Goal: Task Accomplishment & Management: Manage account settings

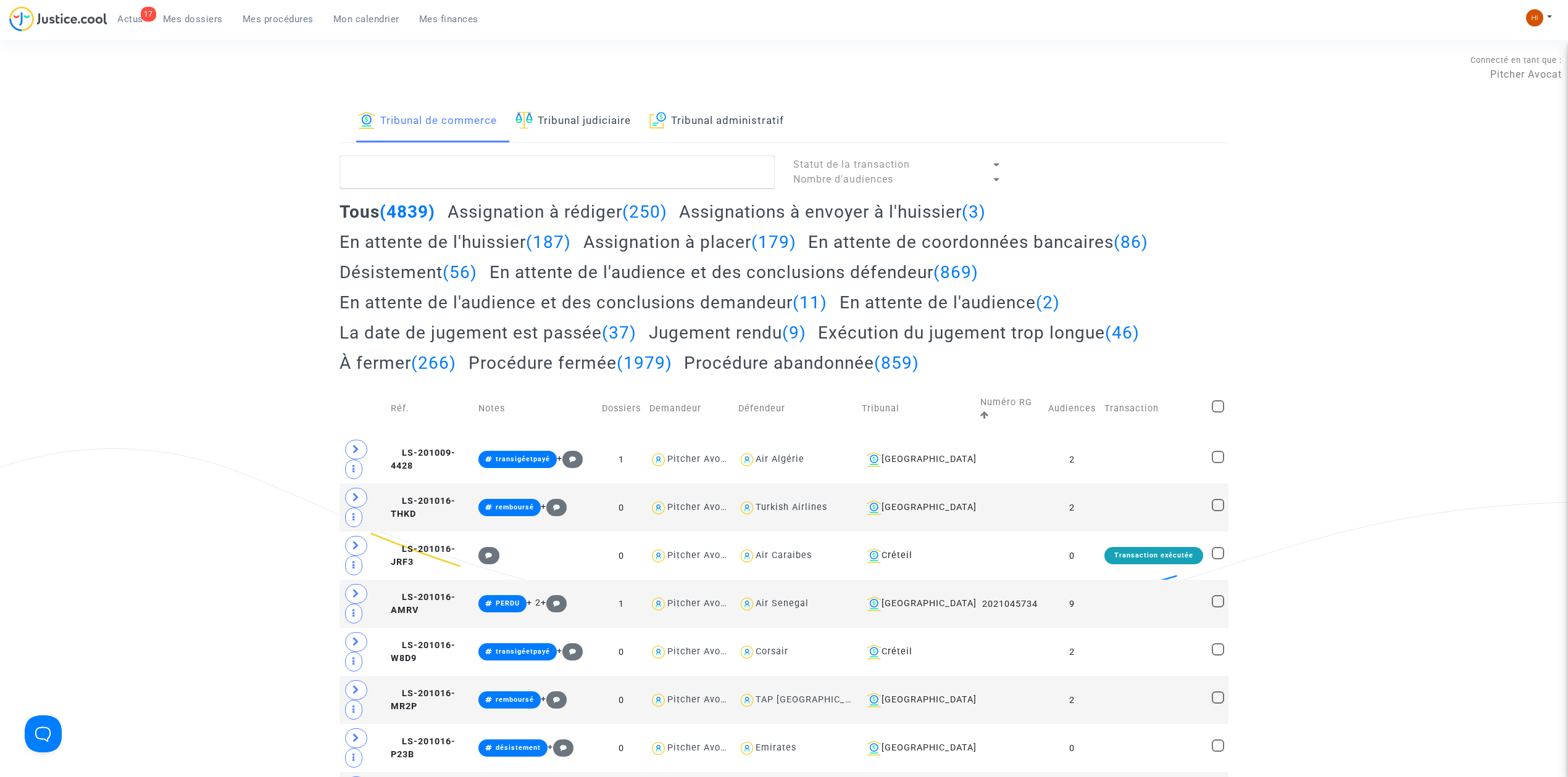
click at [700, 114] on link "Tribunal administratif" at bounding box center [716, 121] width 134 height 42
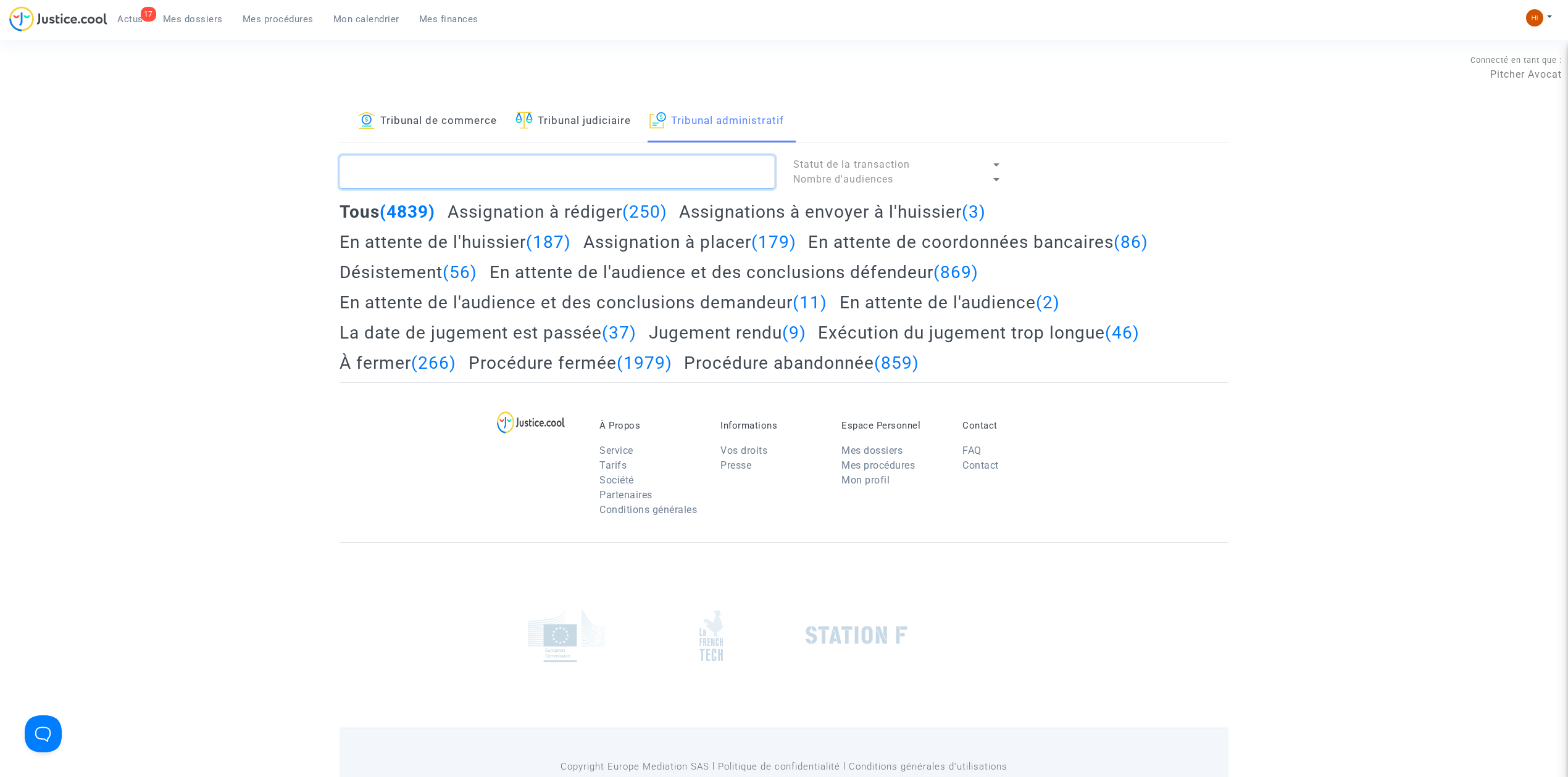
click at [654, 186] on textarea at bounding box center [557, 172] width 435 height 33
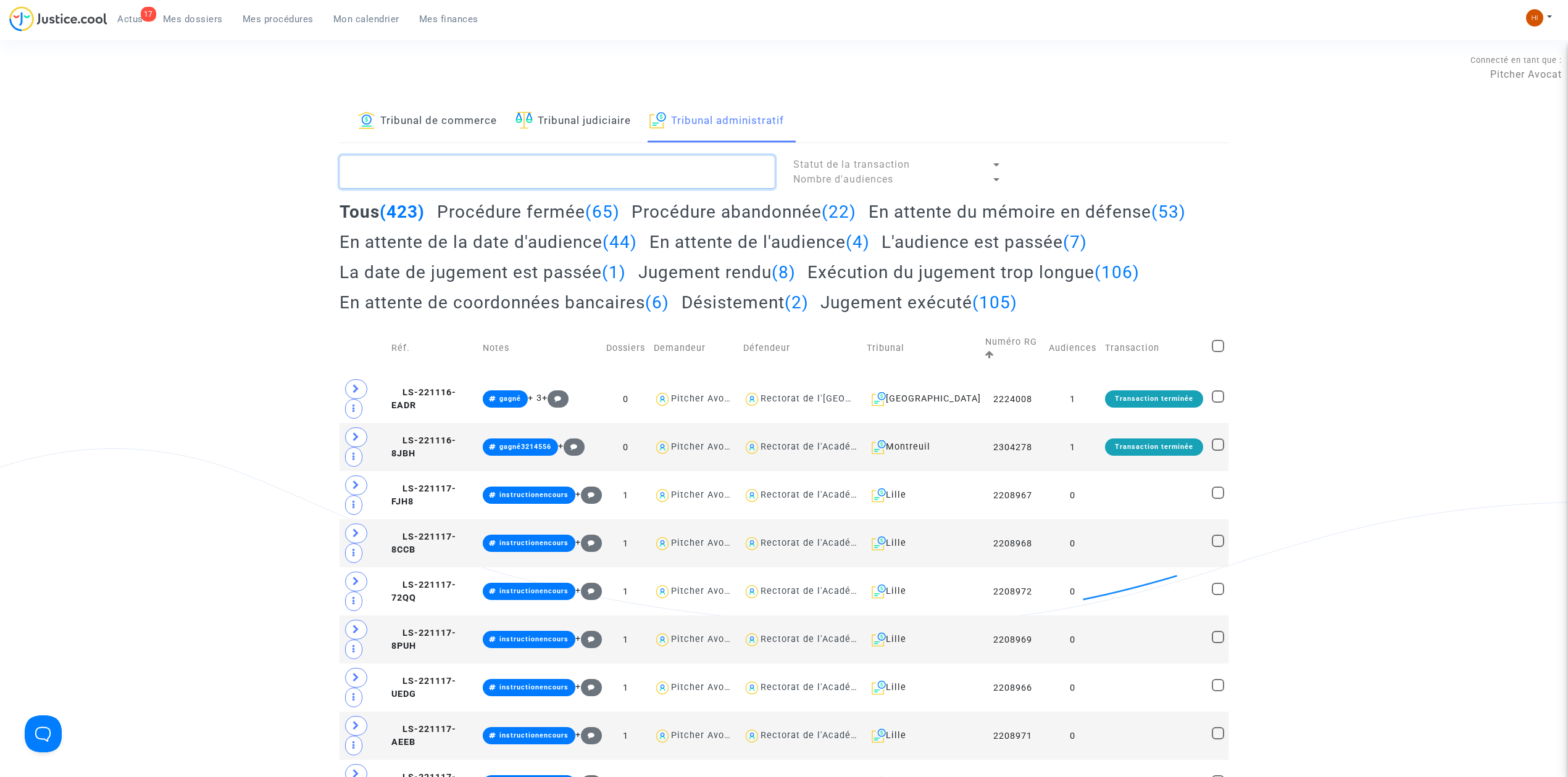
paste textarea "[PERSON_NAME]"
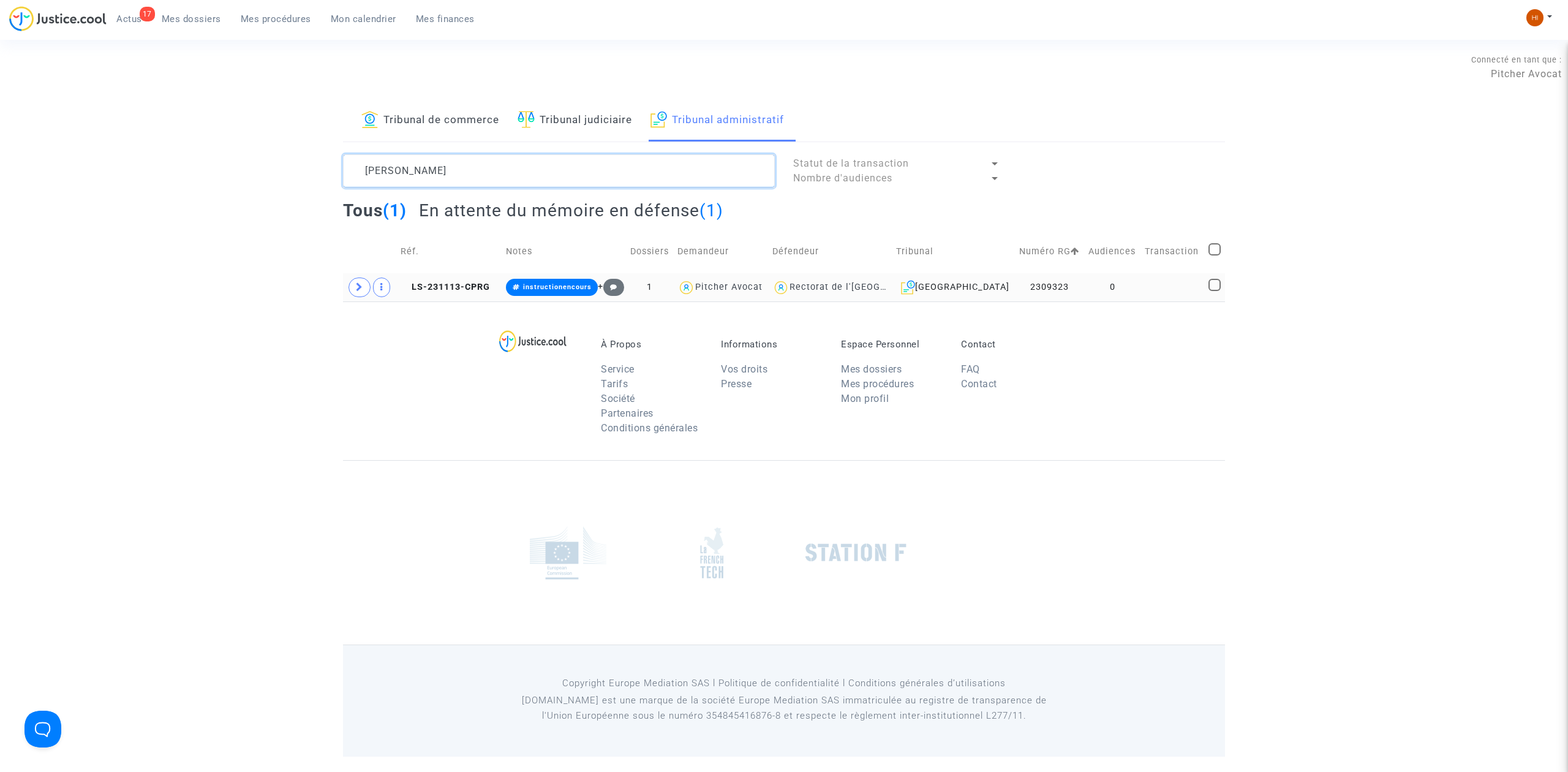
type textarea "[PERSON_NAME]"
click at [1145, 278] on td at bounding box center [1173, 287] width 63 height 28
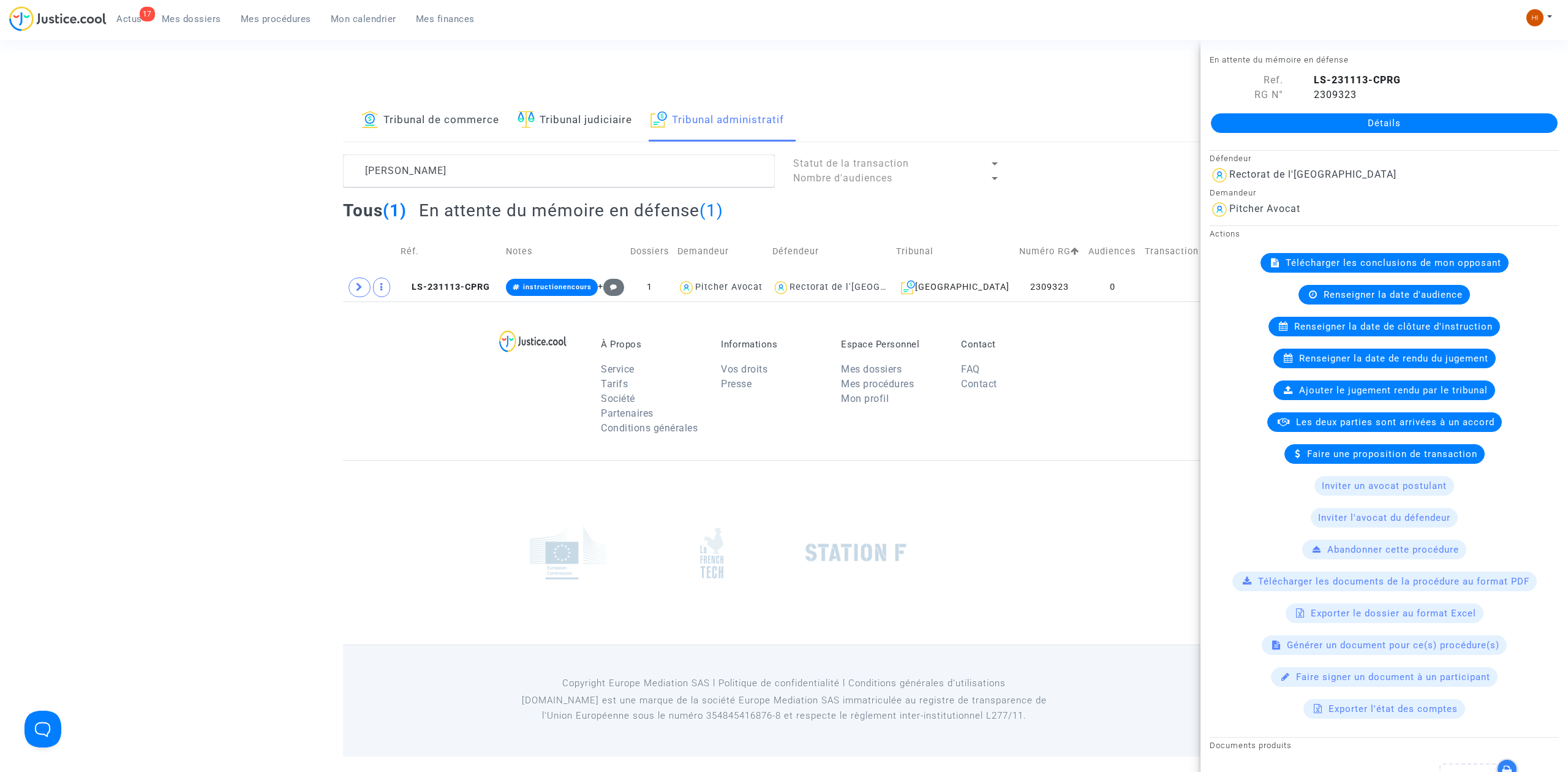
click at [1399, 137] on div "Détails" at bounding box center [1384, 123] width 367 height 42
click at [1404, 139] on div "Détails" at bounding box center [1384, 123] width 367 height 42
click at [1408, 114] on link "Détails" at bounding box center [1384, 124] width 347 height 20
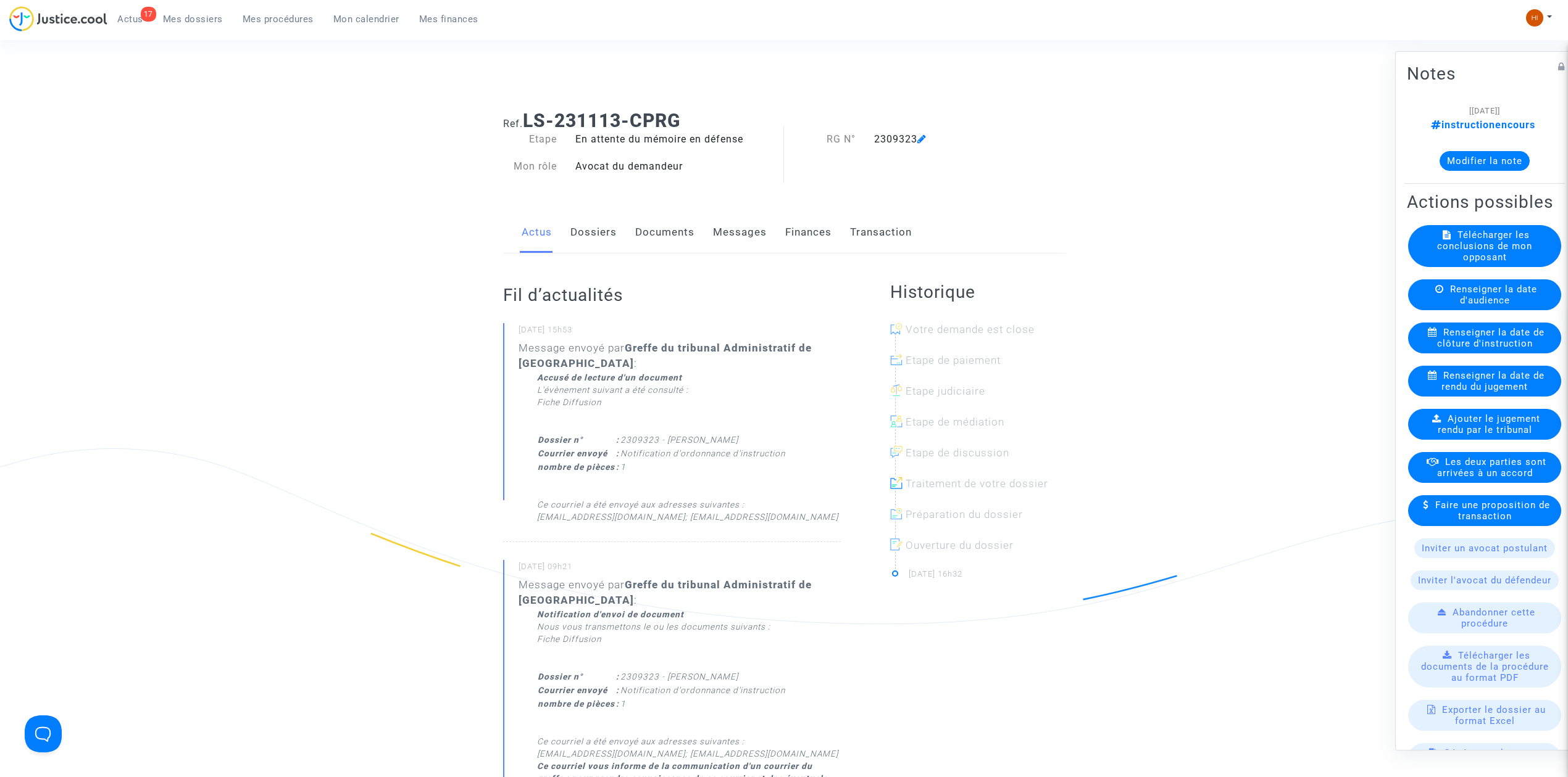
click at [1492, 349] on span "Renseigner la date de clôture d'instruction" at bounding box center [1491, 338] width 108 height 23
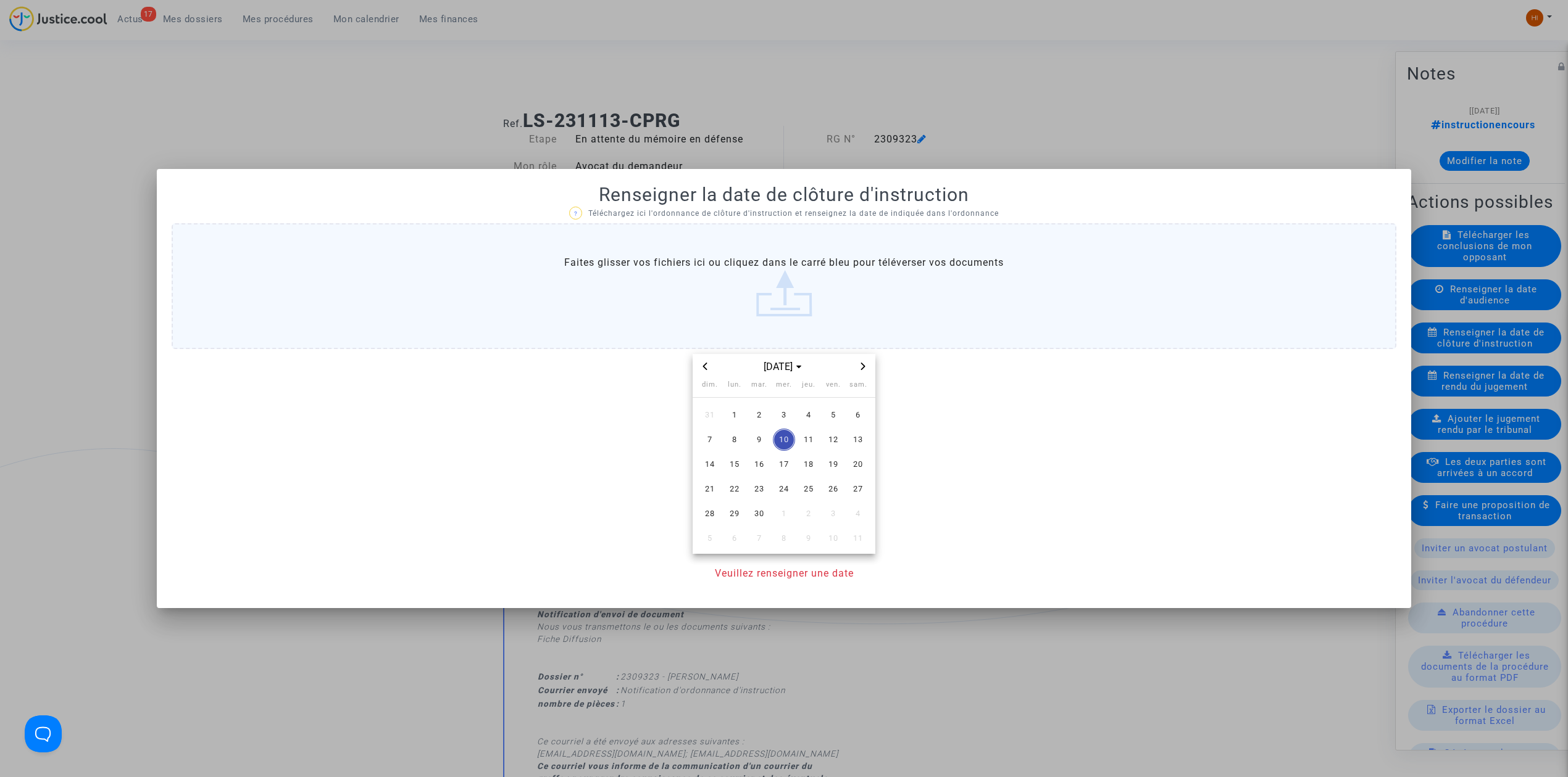
click at [864, 371] on span "Next month" at bounding box center [863, 366] width 15 height 15
drag, startPoint x: 814, startPoint y: 443, endPoint x: 822, endPoint y: 474, distance: 32.0
click at [812, 443] on span "9" at bounding box center [809, 440] width 23 height 23
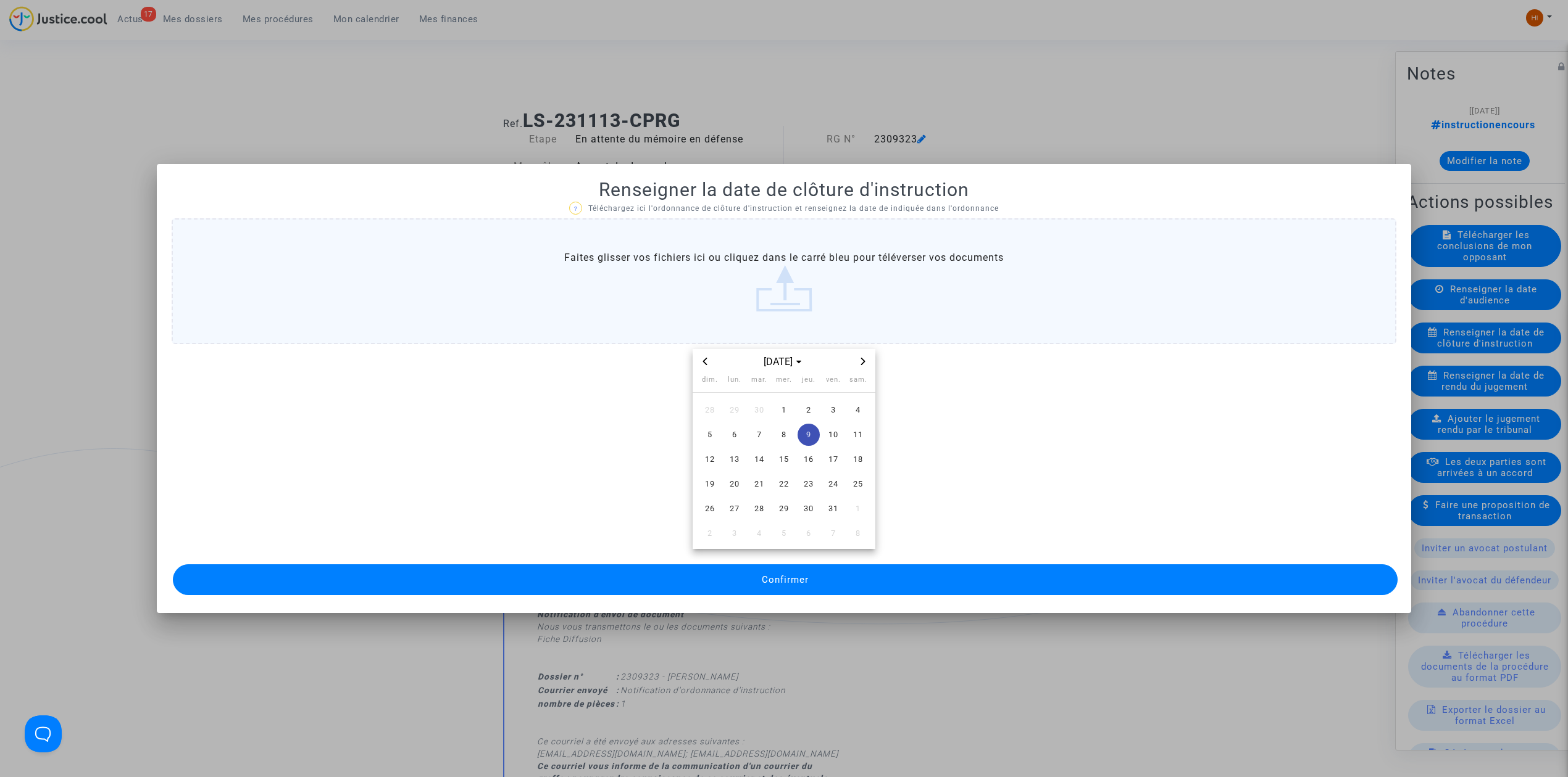
click at [875, 578] on button "Confirmer" at bounding box center [785, 579] width 1225 height 31
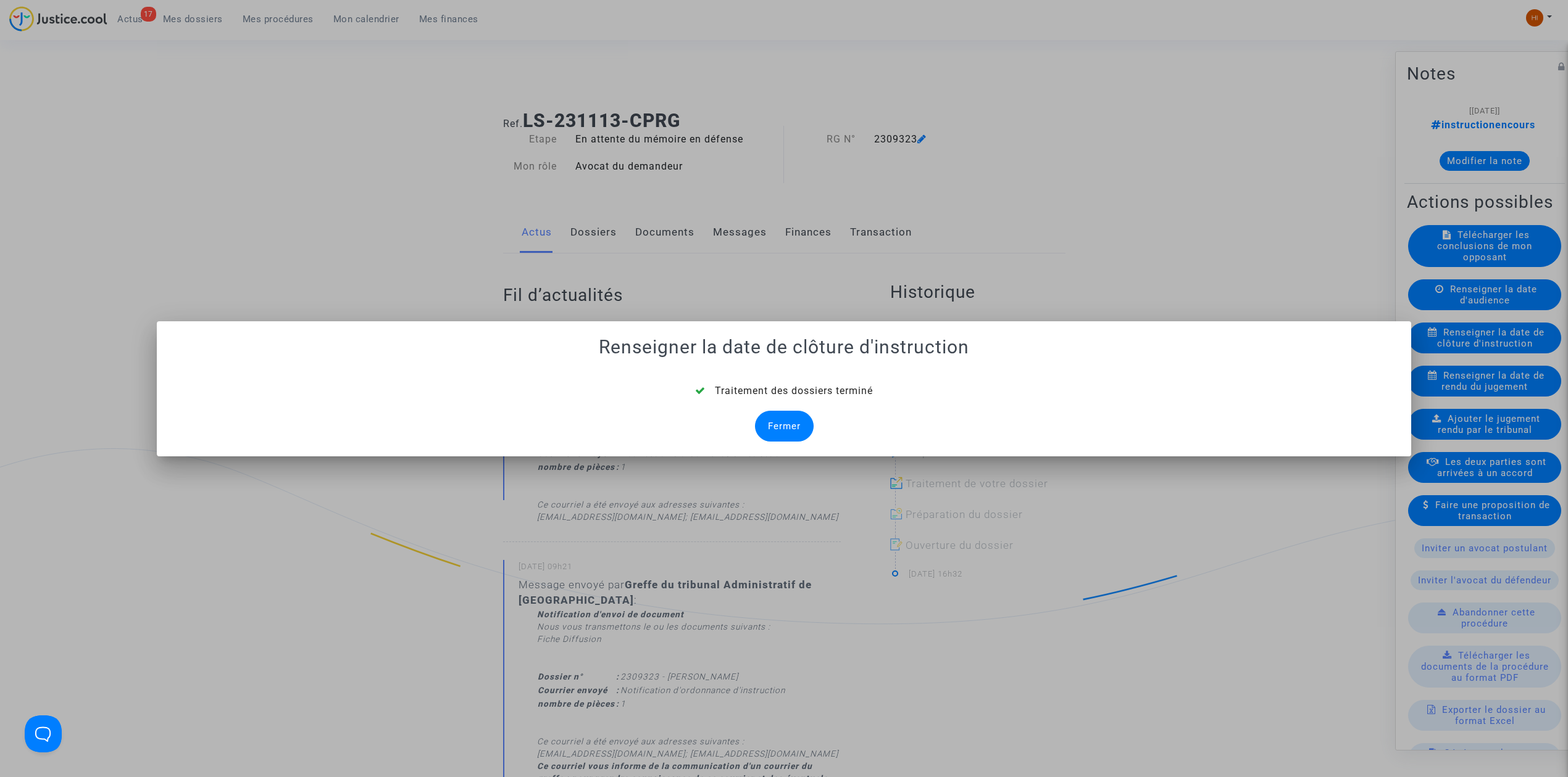
click at [796, 438] on div "Fermer" at bounding box center [784, 426] width 59 height 31
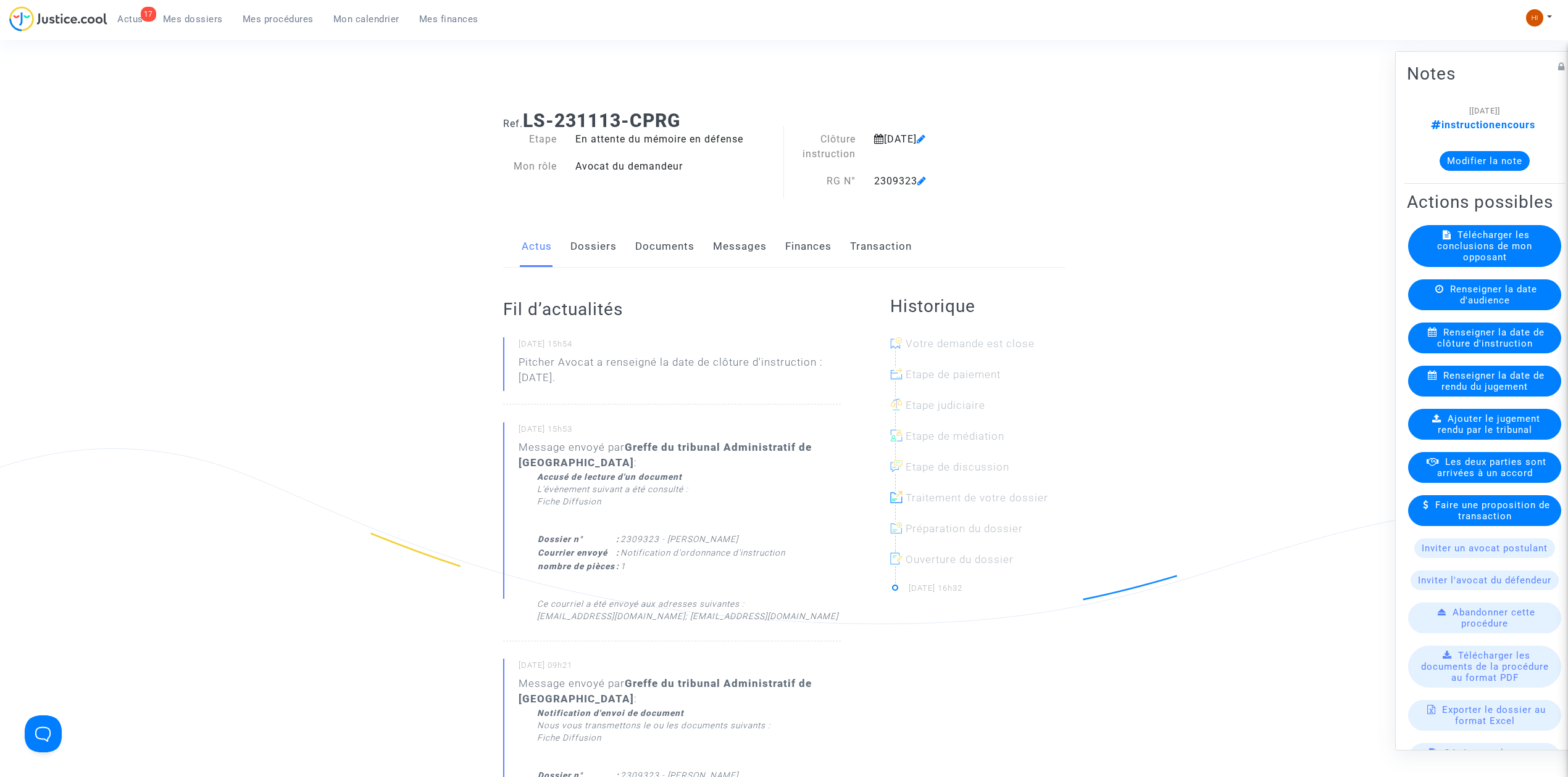
click at [650, 235] on link "Documents" at bounding box center [665, 246] width 59 height 41
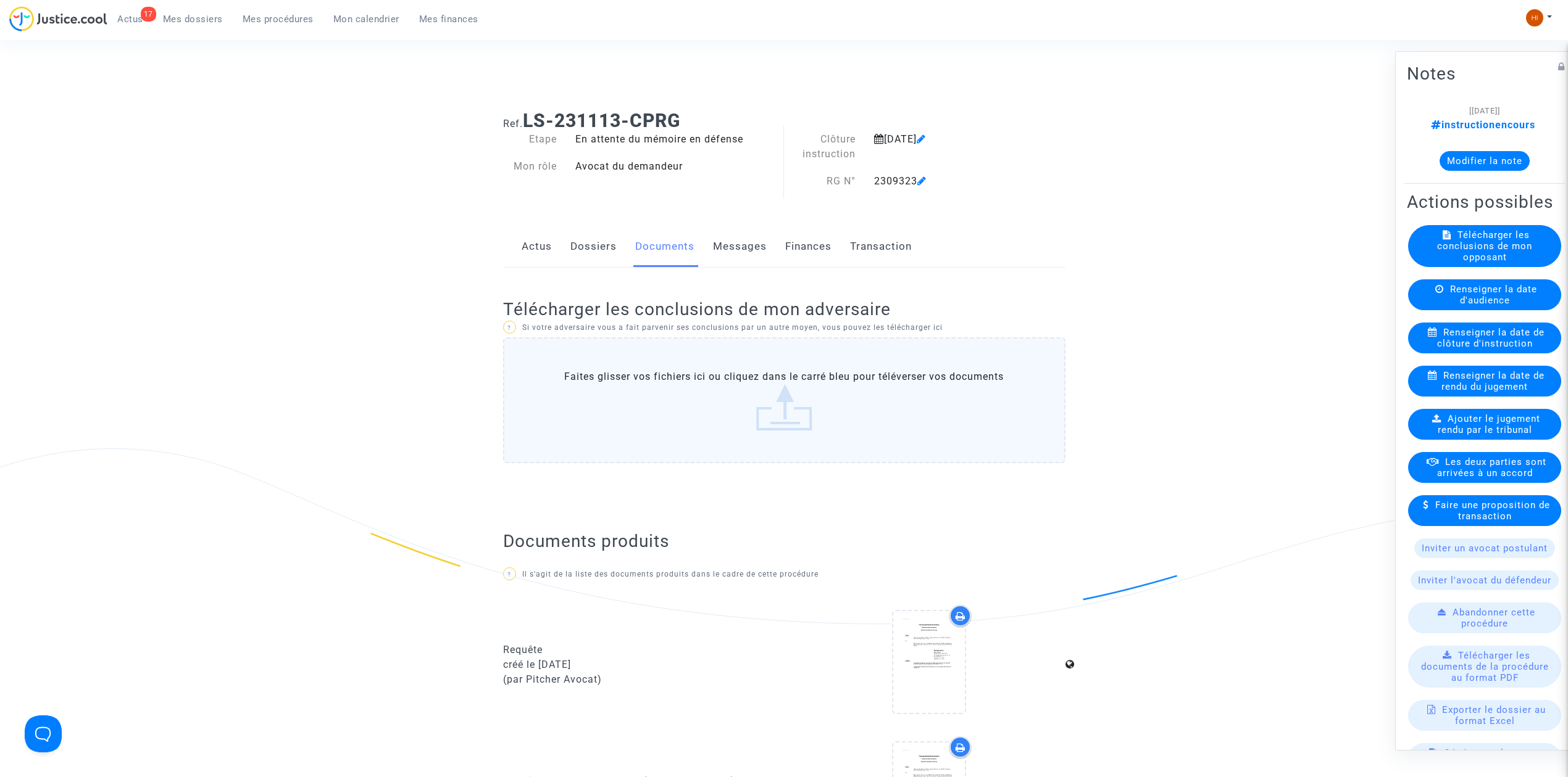
scroll to position [576, 0]
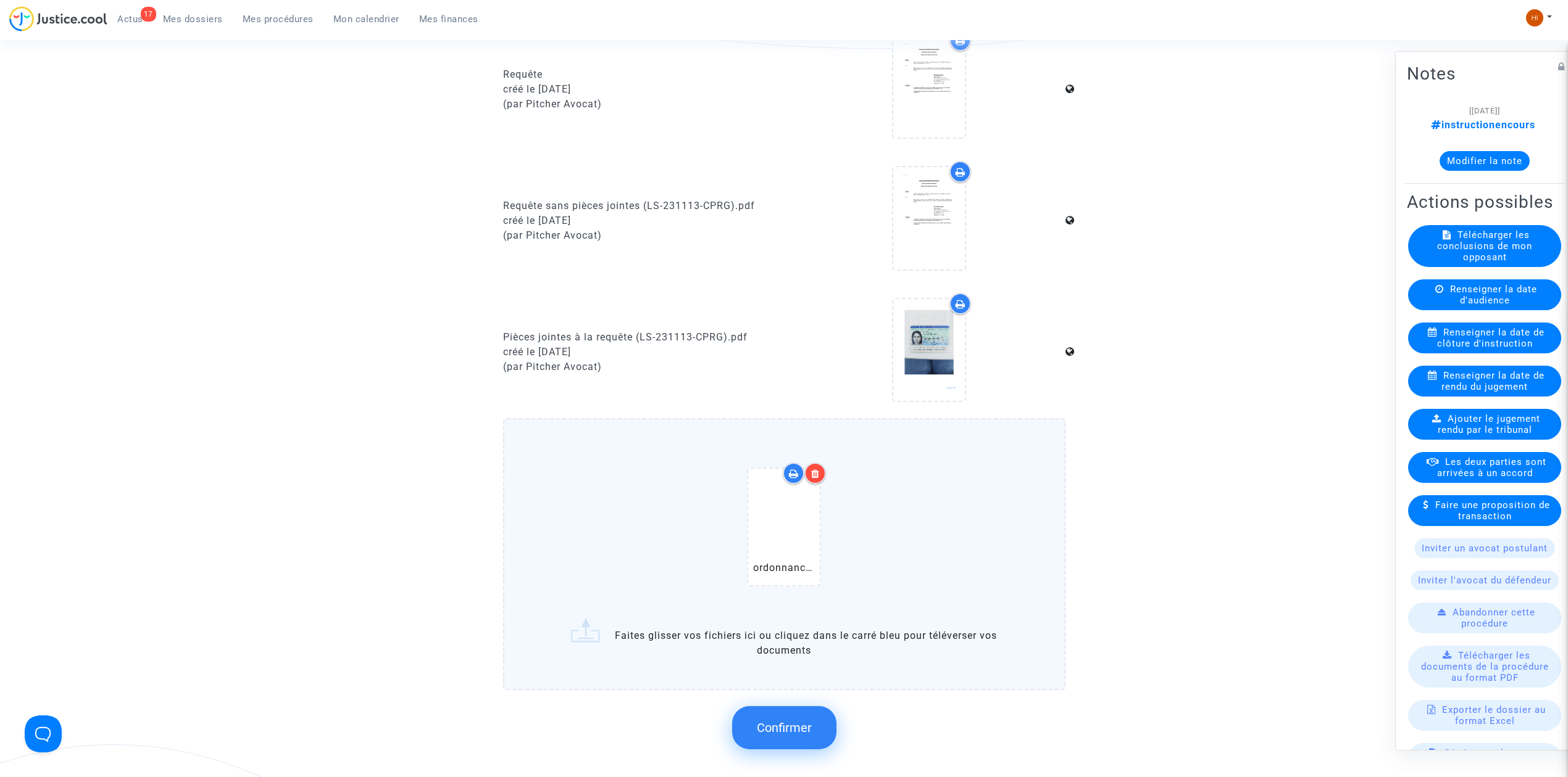
click at [766, 686] on div "ordonnance clôture d'instrcuction.pdf Faites glisser vos fichiers ici ou clique…" at bounding box center [784, 589] width 562 height 343
click at [785, 714] on button "Confirmer" at bounding box center [784, 728] width 104 height 43
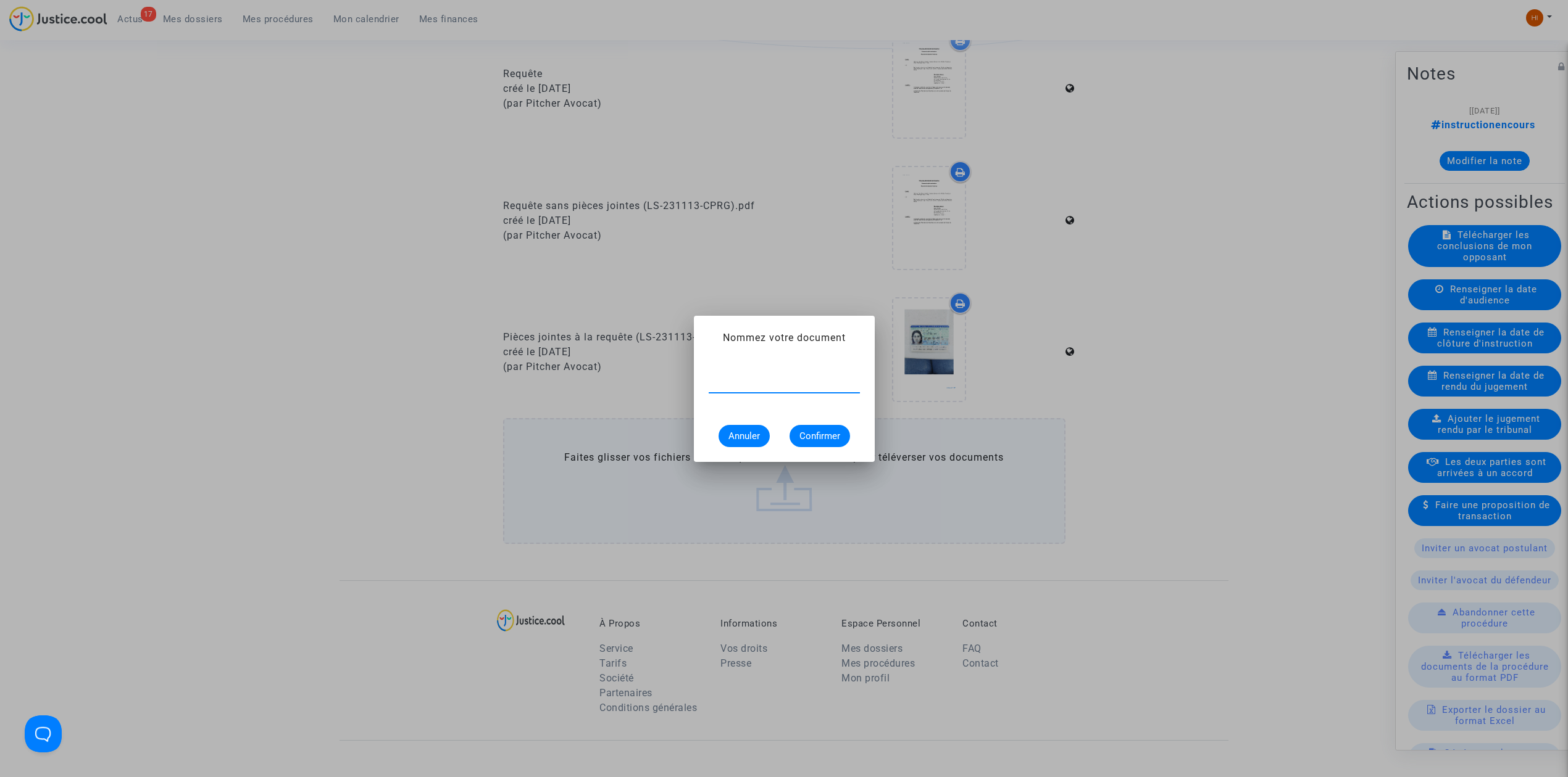
click at [764, 384] on input "text" at bounding box center [784, 383] width 151 height 11
paste input "ordonnance clôture d'instrcuction"
click at [824, 376] on div "ordonnance clôture d'instrcuction" at bounding box center [784, 379] width 151 height 28
click at [825, 383] on input "ordonnance clôture d'instrcuction" at bounding box center [784, 383] width 151 height 11
type input "ordonnance clôture d'instruction"
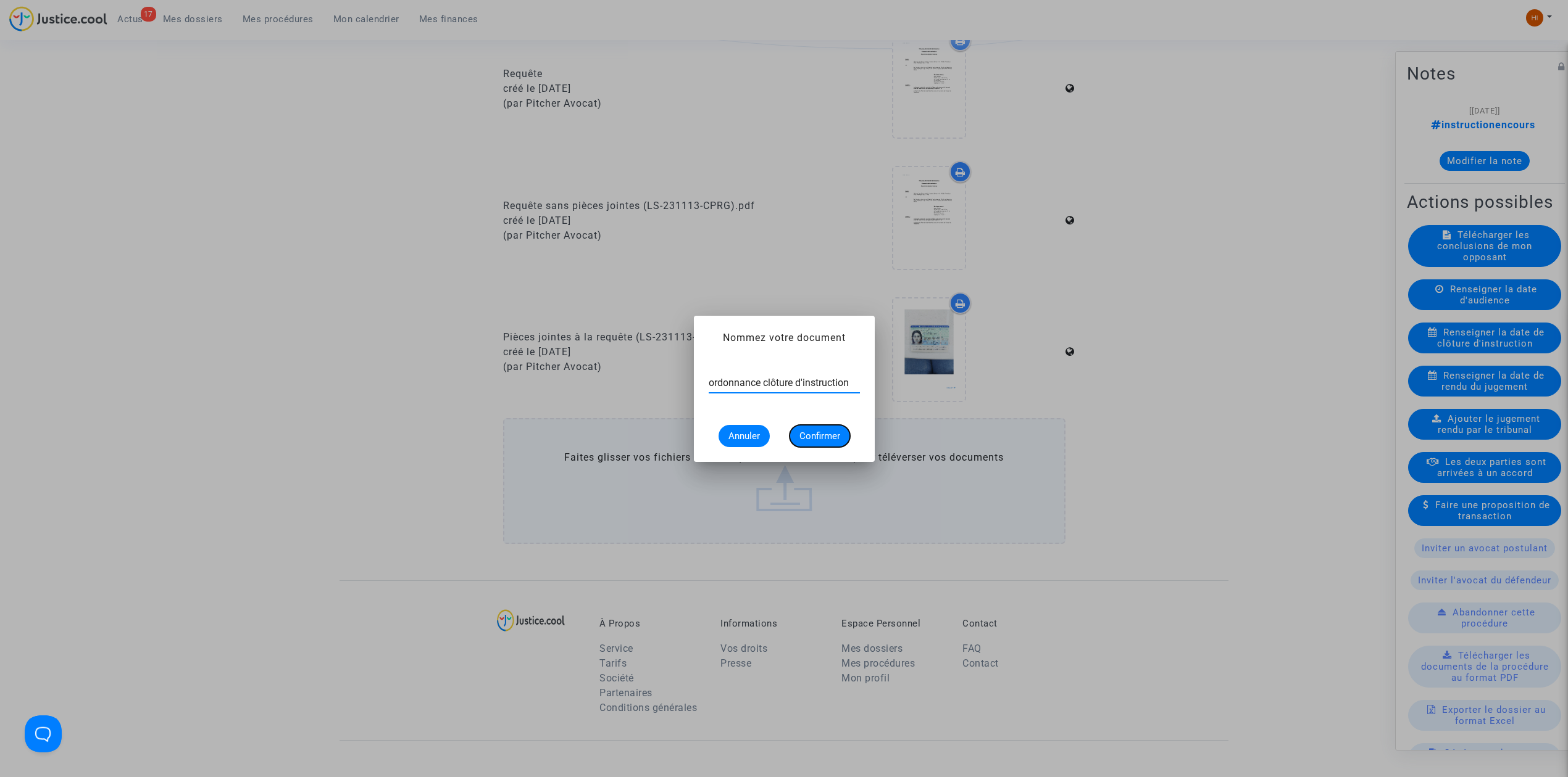
click at [834, 438] on span "Confirmer" at bounding box center [819, 436] width 41 height 11
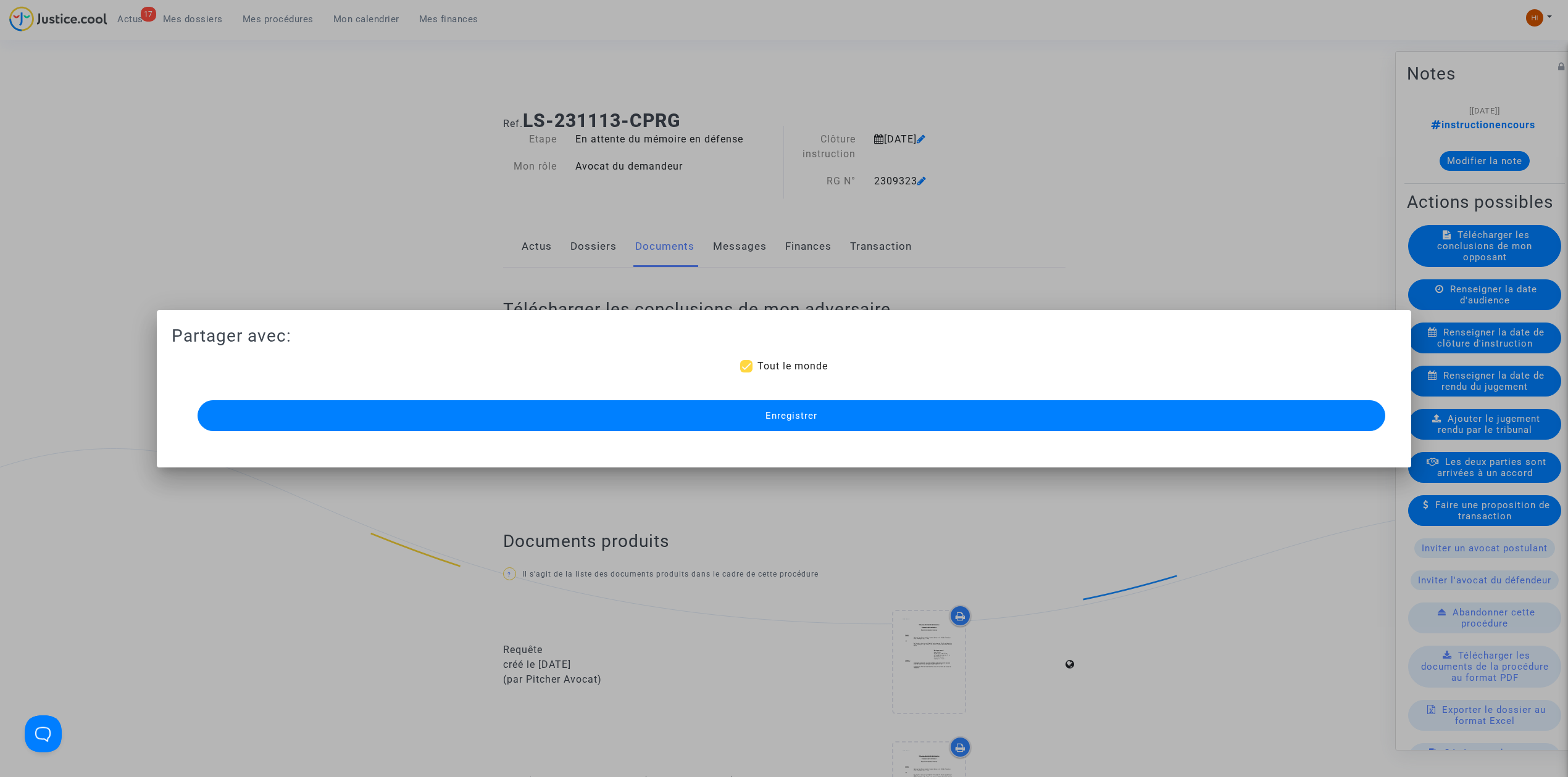
scroll to position [576, 0]
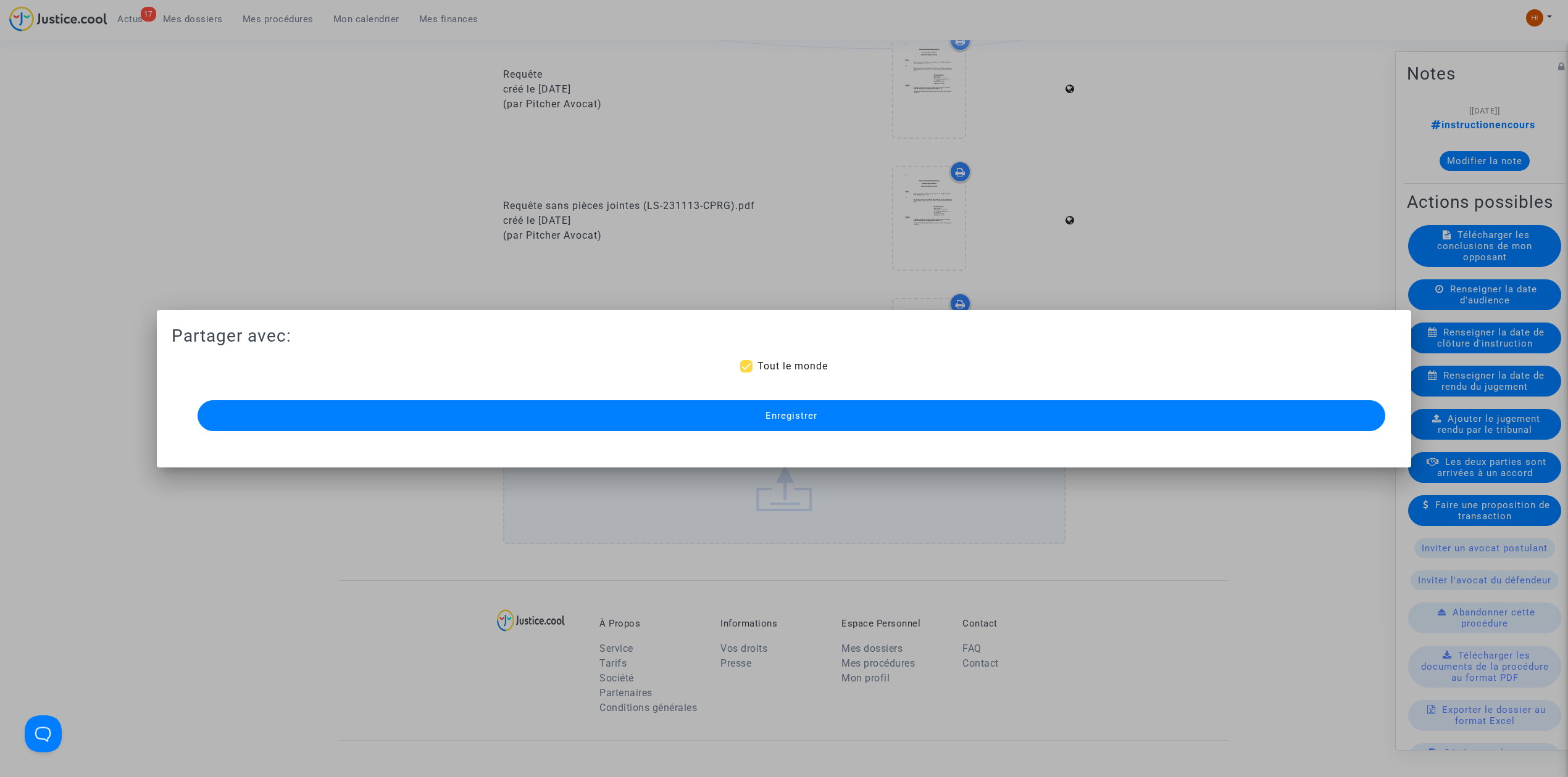
click at [692, 420] on button "Enregistrer" at bounding box center [791, 415] width 1188 height 31
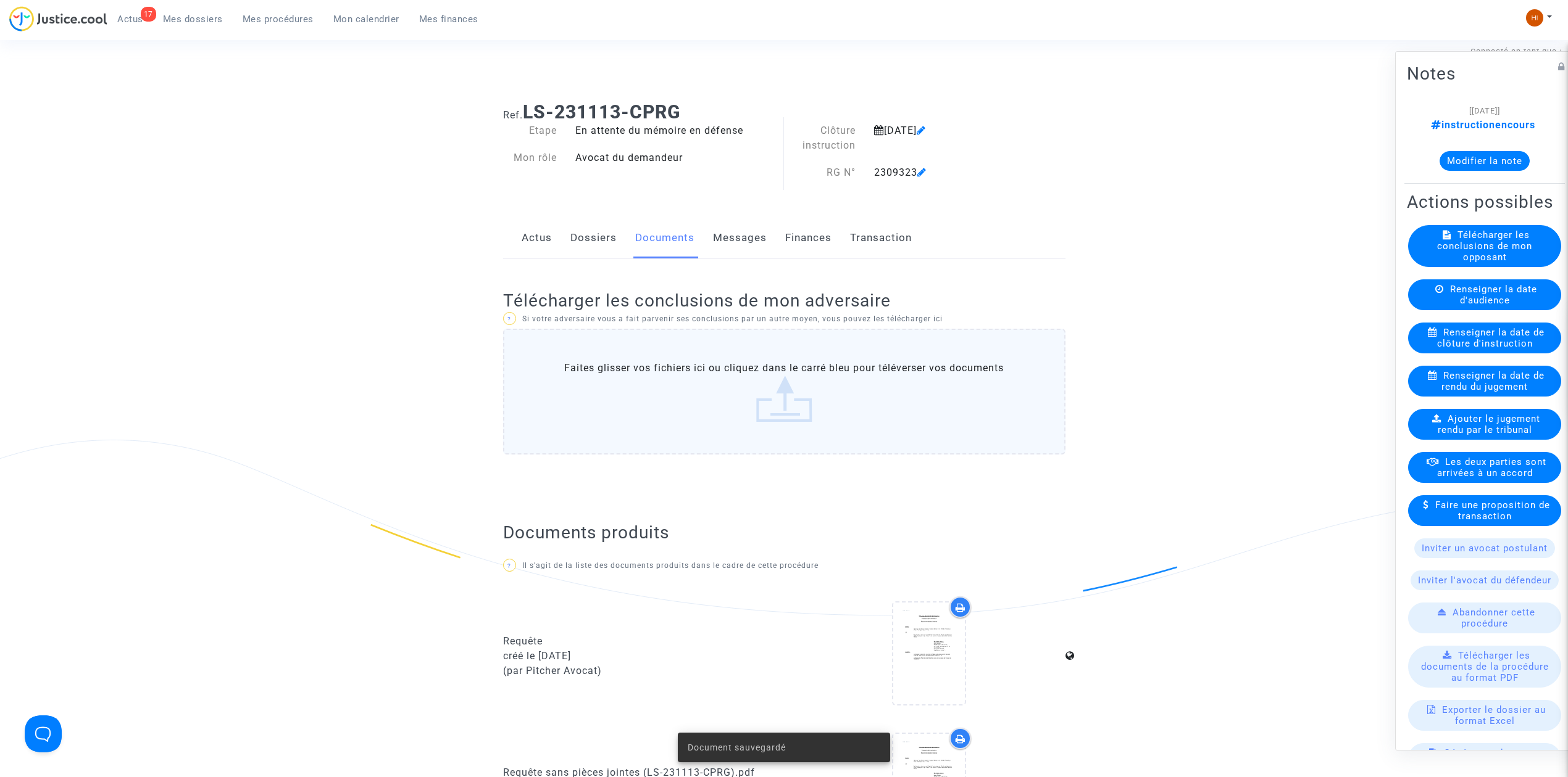
scroll to position [0, 0]
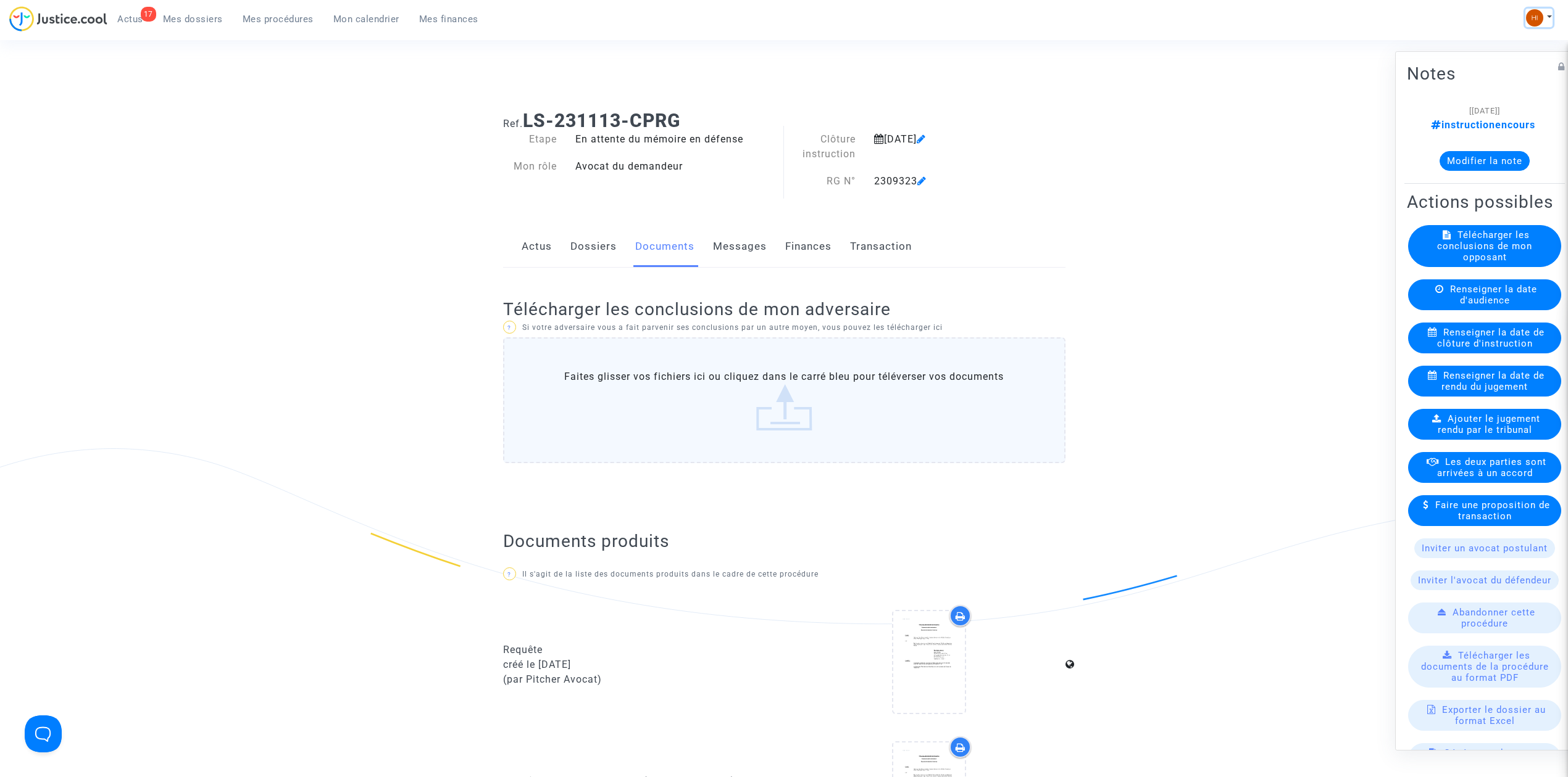
click at [1534, 20] on img at bounding box center [1535, 18] width 18 height 18
click at [1450, 64] on link "Changer de compte" at bounding box center [1489, 64] width 124 height 20
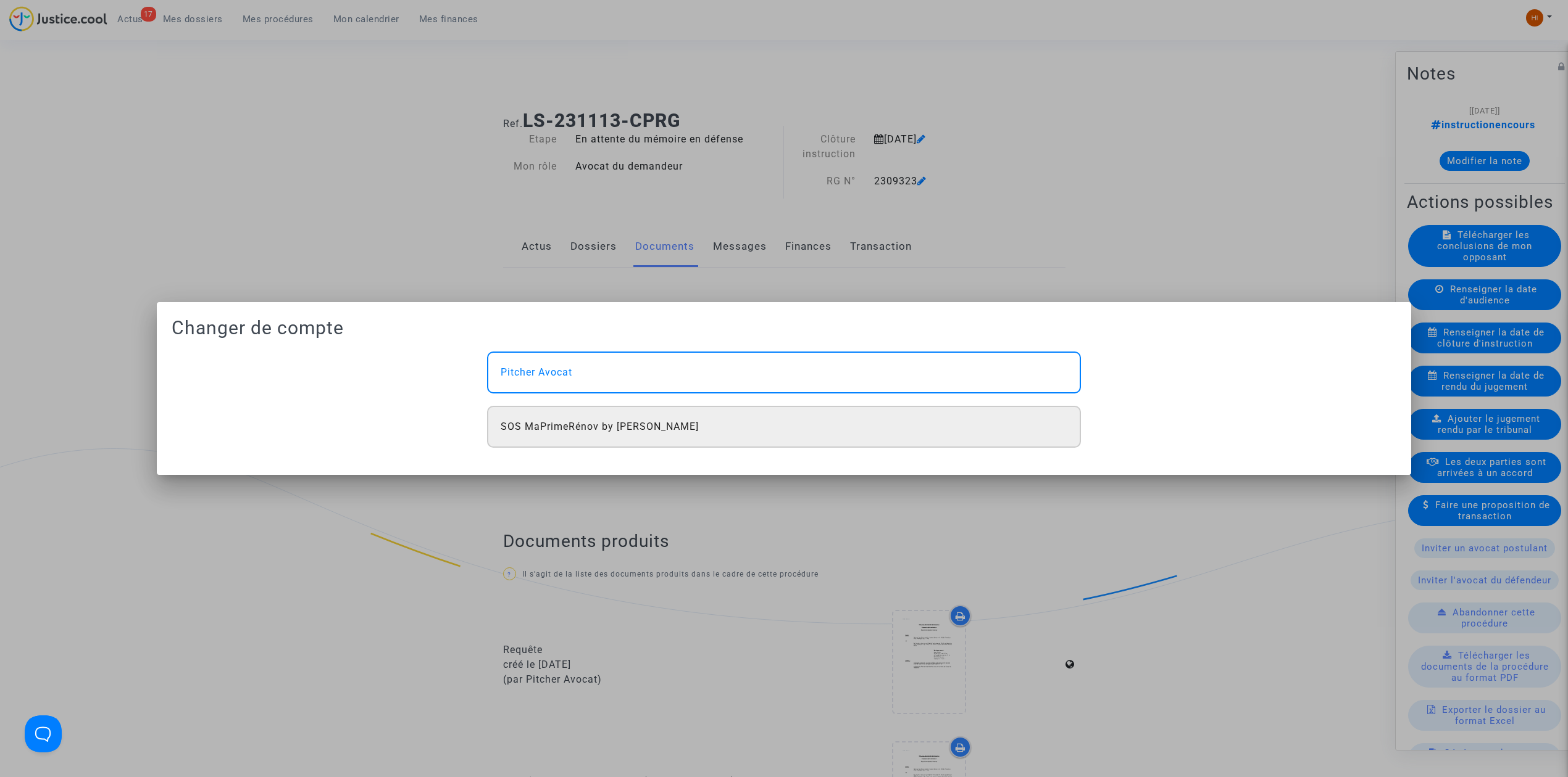
click at [609, 434] on div "SOS MaPrimeRénov by [PERSON_NAME]" at bounding box center [784, 426] width 594 height 42
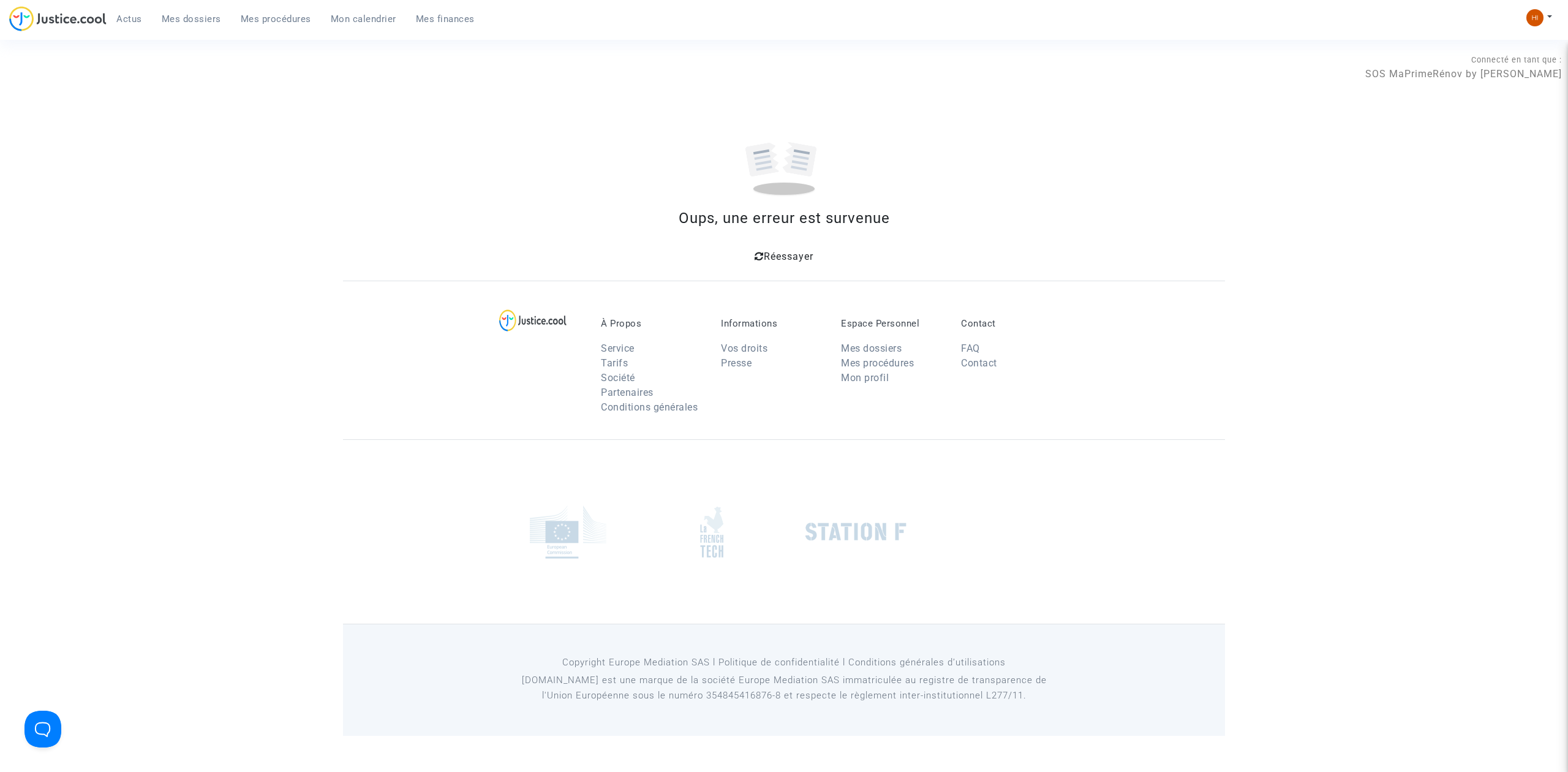
click at [788, 247] on div "Réessayer" at bounding box center [784, 255] width 853 height 22
